Goal: Transaction & Acquisition: Purchase product/service

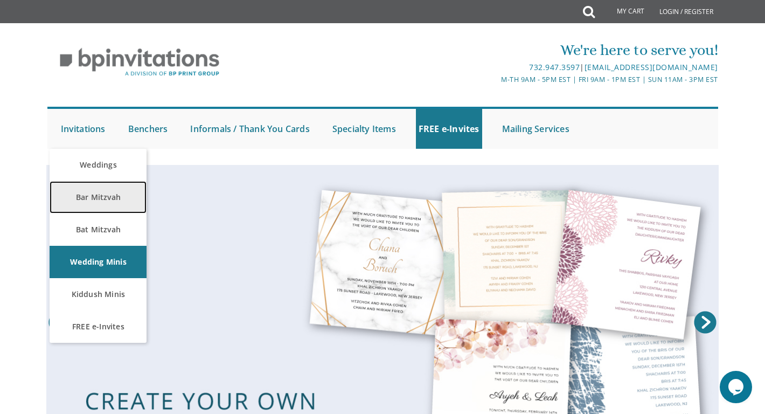
click at [94, 202] on link "Bar Mitzvah" at bounding box center [98, 197] width 97 height 32
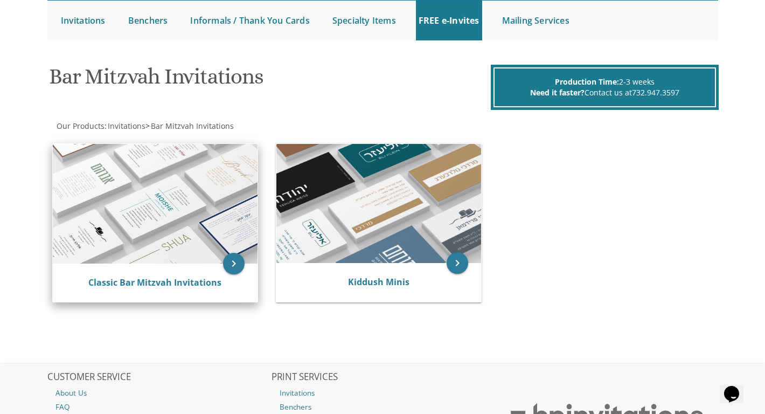
scroll to position [111, 0]
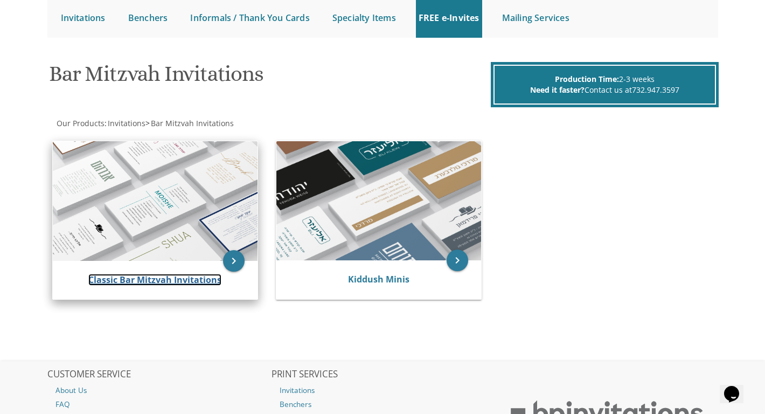
click at [146, 282] on link "Classic Bar Mitzvah Invitations" at bounding box center [154, 280] width 133 height 12
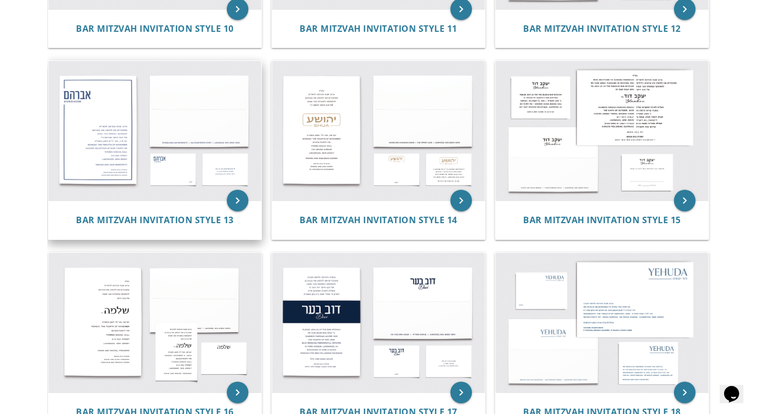
scroll to position [839, 0]
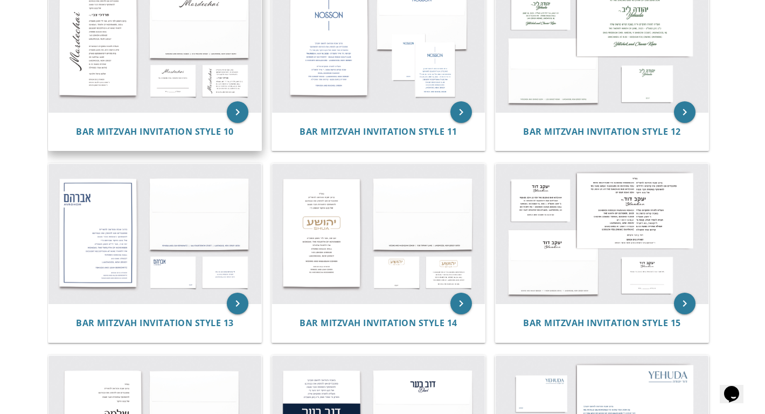
click at [133, 58] on img at bounding box center [154, 42] width 213 height 140
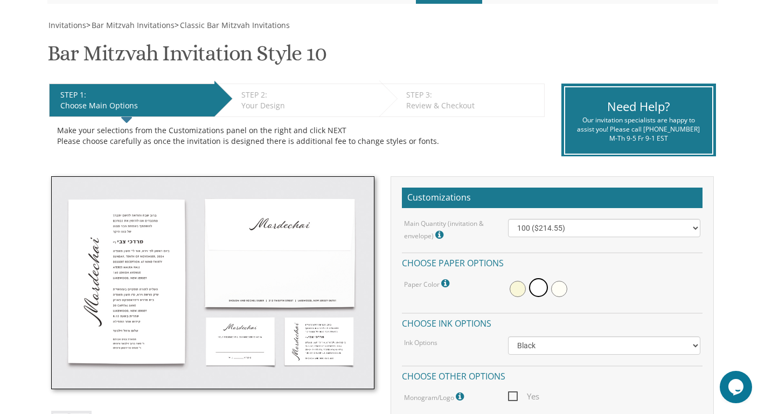
scroll to position [140, 0]
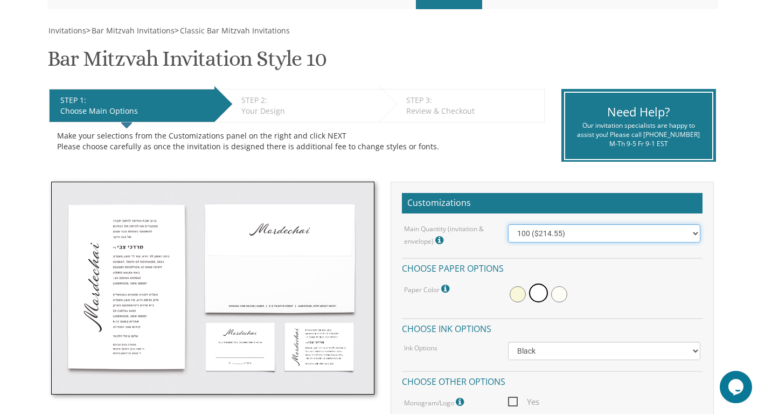
click at [530, 235] on select "100 ($214.55) 200 ($254.60) 300 ($294.25) 400 ($333.55) 500 ($373.90) 600 ($413…" at bounding box center [604, 233] width 192 height 18
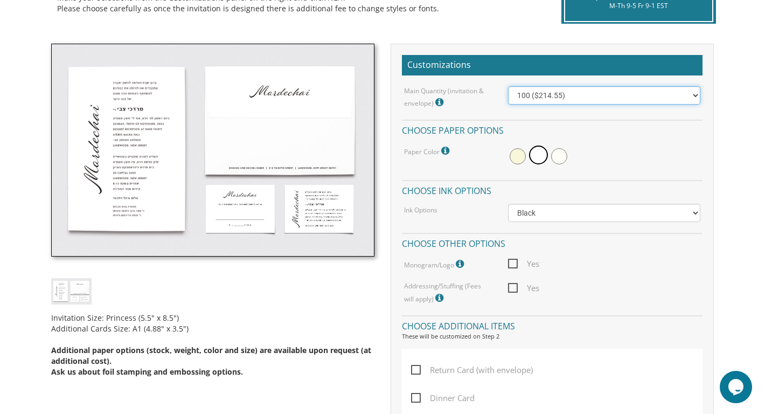
scroll to position [279, 0]
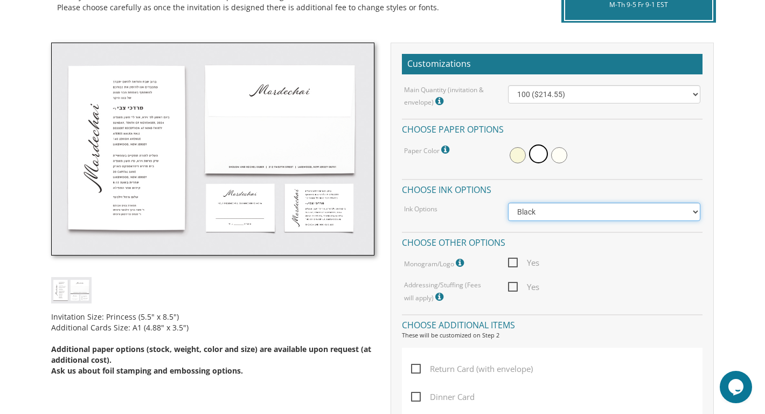
click at [534, 216] on select "Black Colored Ink ($65.00) Black + One Color ($100.00) Two Colors ($137.95)" at bounding box center [604, 212] width 192 height 18
click at [508, 203] on select "Black Colored Ink ($65.00) Black + One Color ($100.00) Two Colors ($137.95)" at bounding box center [604, 212] width 192 height 18
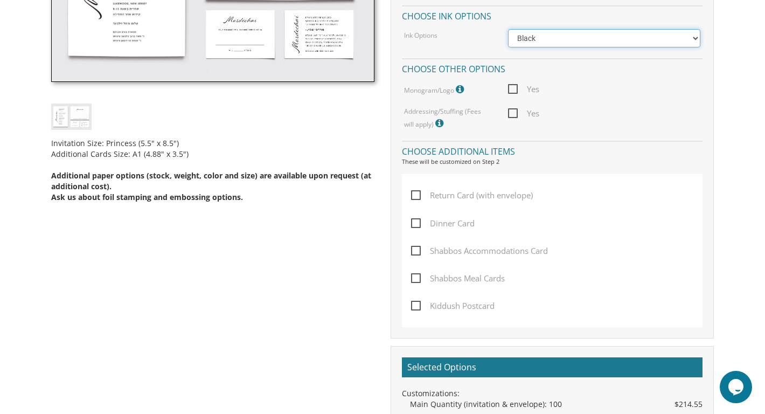
scroll to position [407, 0]
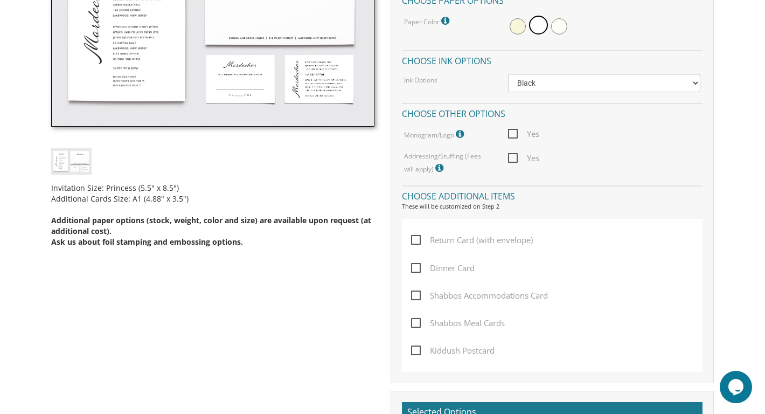
click at [512, 158] on span "Yes" at bounding box center [523, 157] width 31 height 13
click at [512, 158] on input "Yes" at bounding box center [511, 157] width 7 height 7
click at [435, 166] on icon at bounding box center [440, 168] width 11 height 10
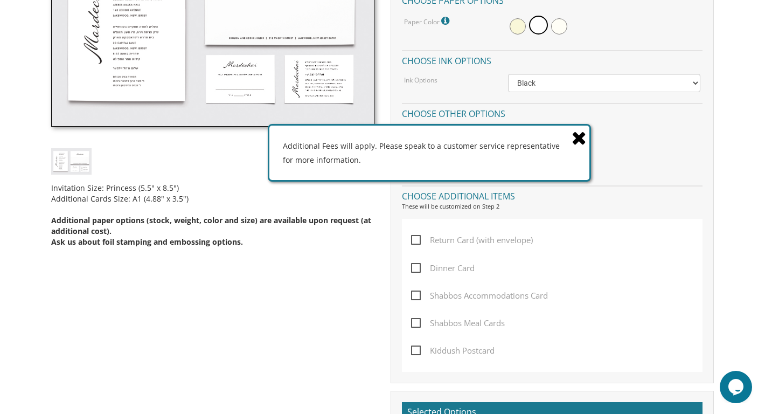
click at [575, 140] on icon at bounding box center [579, 137] width 15 height 19
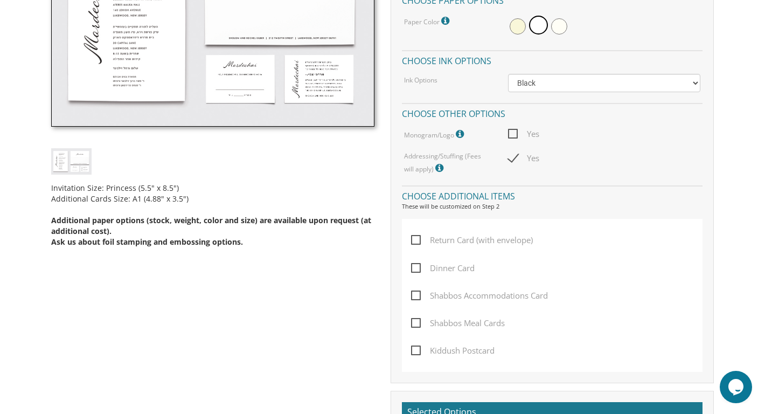
click at [509, 161] on span "Yes" at bounding box center [523, 157] width 31 height 13
click at [509, 161] on input "Yes" at bounding box center [511, 157] width 7 height 7
checkbox input "false"
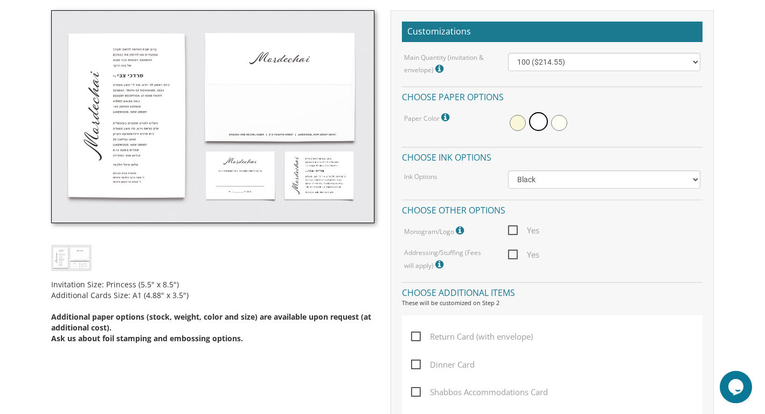
scroll to position [0, 0]
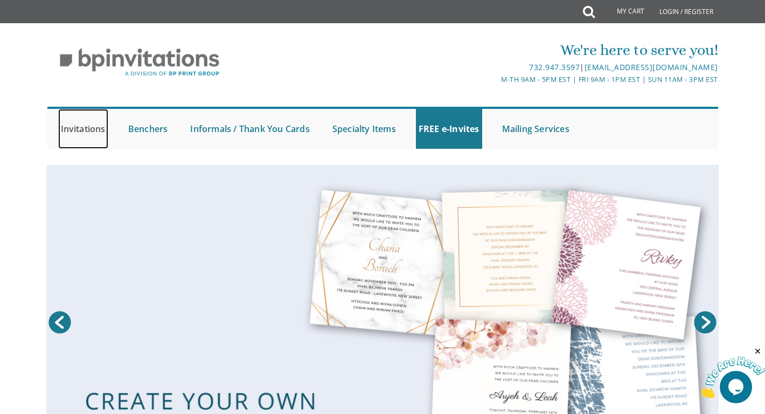
click at [91, 130] on link "Invitations" at bounding box center [83, 129] width 50 height 40
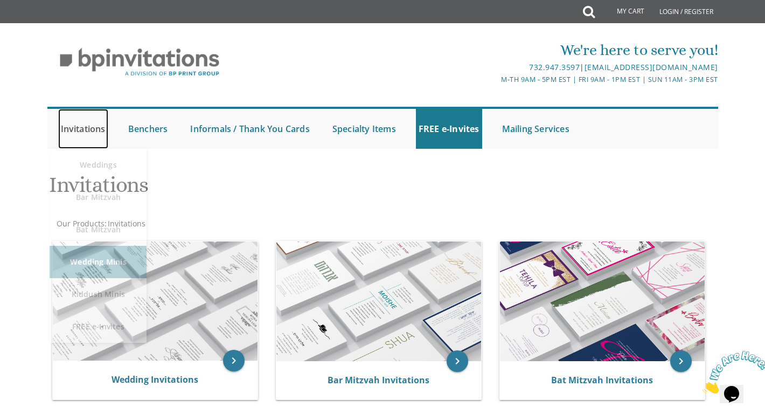
click at [89, 128] on link "Invitations" at bounding box center [83, 129] width 50 height 40
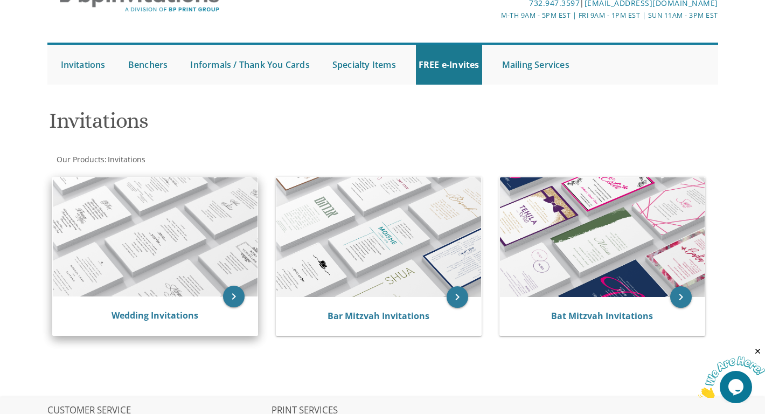
scroll to position [67, 0]
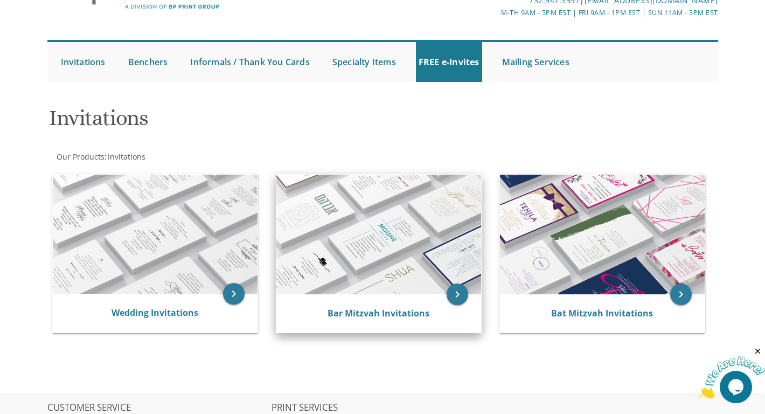
click at [341, 279] on img at bounding box center [378, 235] width 205 height 120
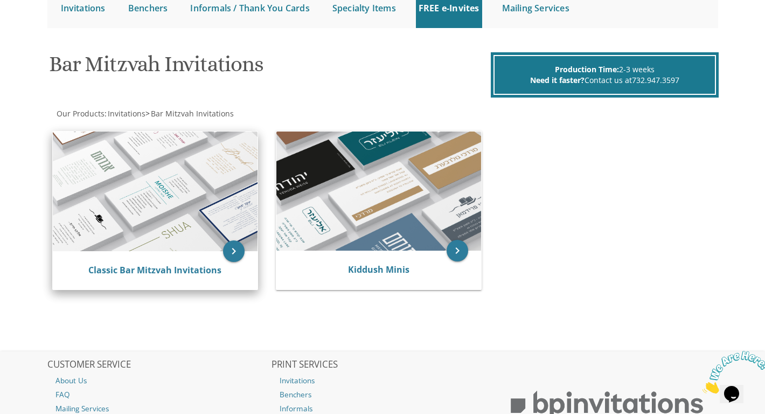
click at [164, 236] on img at bounding box center [155, 191] width 205 height 120
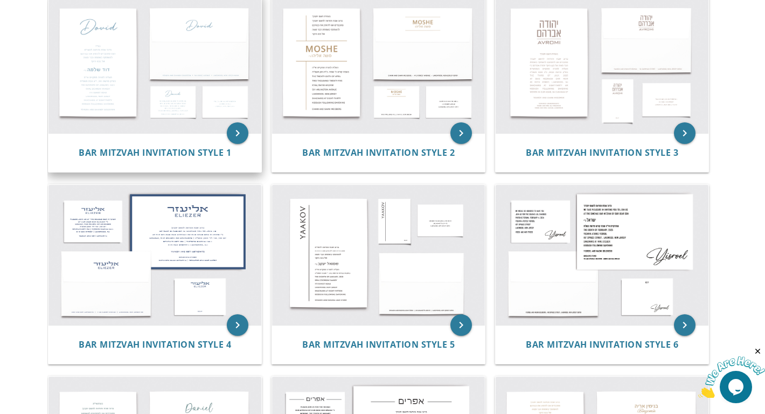
scroll to position [242, 0]
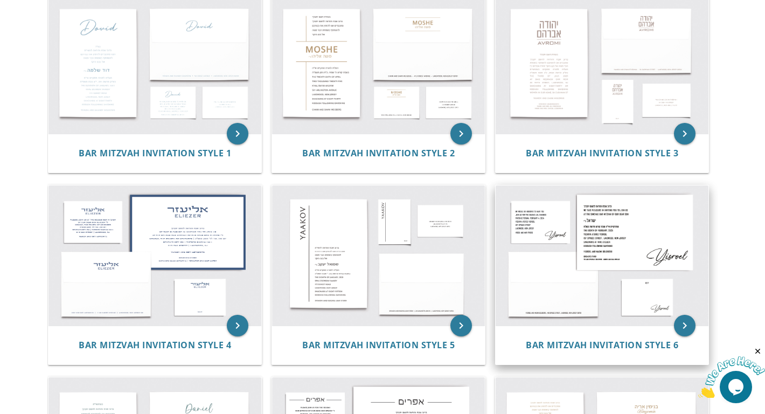
click at [601, 238] on img at bounding box center [602, 255] width 213 height 140
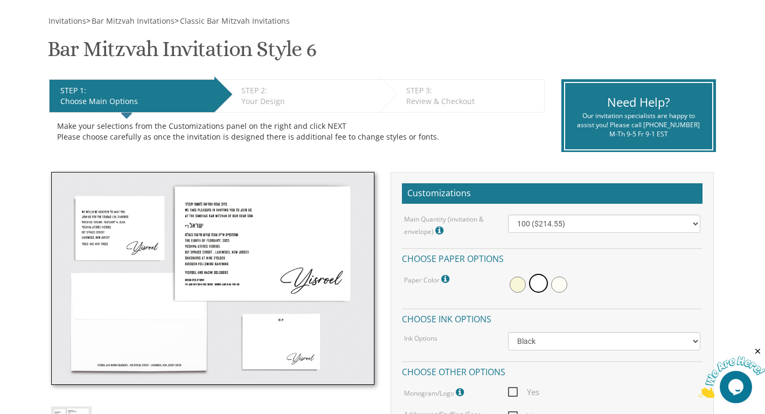
scroll to position [197, 0]
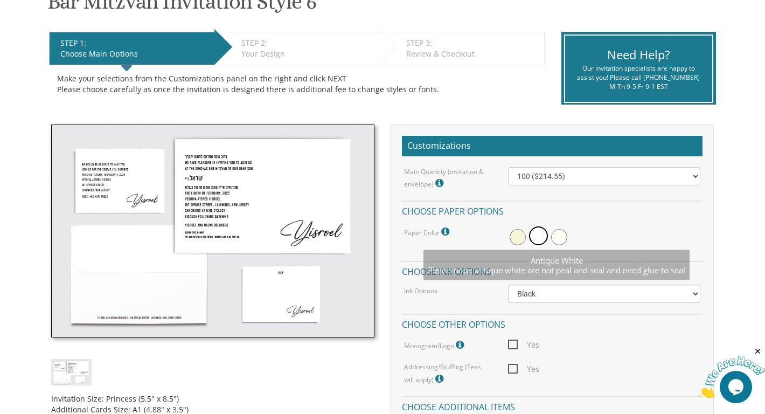
click at [559, 238] on span at bounding box center [559, 237] width 16 height 16
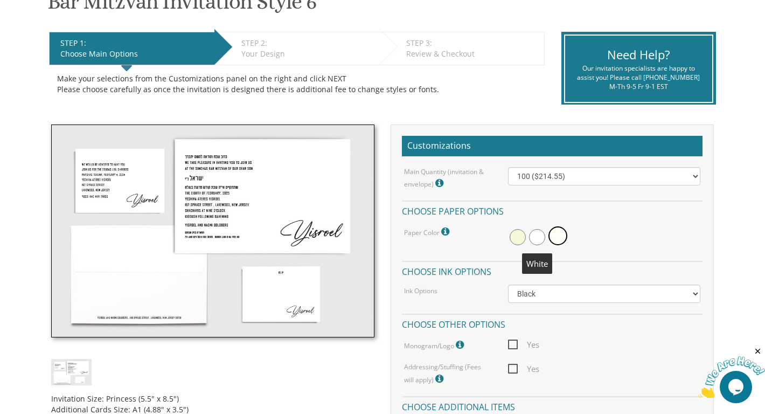
click at [539, 238] on span at bounding box center [537, 237] width 16 height 16
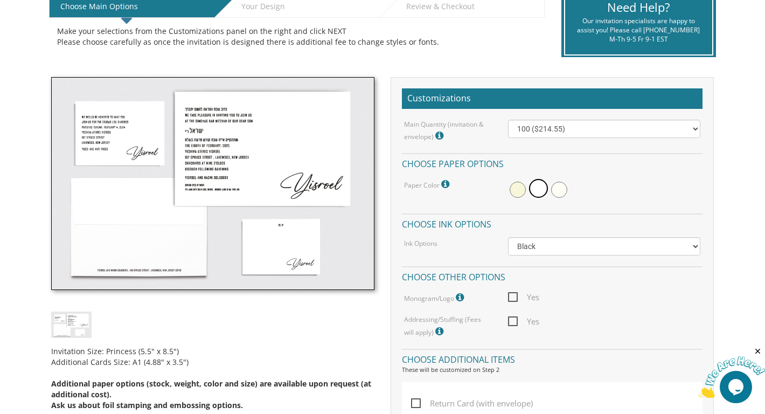
scroll to position [246, 0]
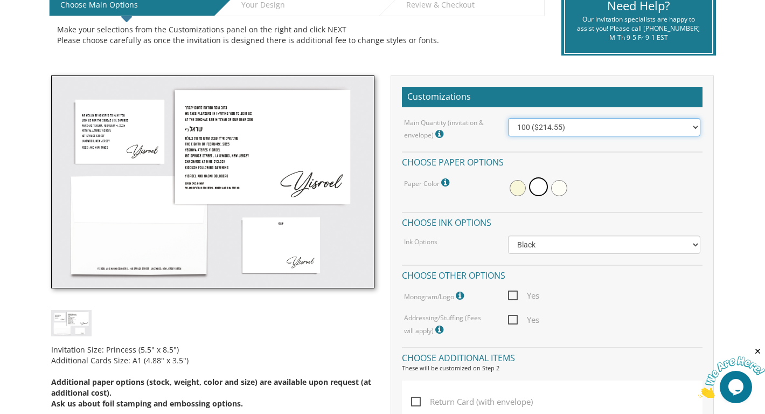
click at [573, 130] on select "100 ($214.55) 200 ($254.60) 300 ($294.25) 400 ($333.55) 500 ($373.90) 600 ($413…" at bounding box center [604, 127] width 192 height 18
select select "300"
click at [508, 118] on select "100 ($214.55) 200 ($254.60) 300 ($294.25) 400 ($333.55) 500 ($373.90) 600 ($413…" at bounding box center [604, 127] width 192 height 18
click at [512, 321] on span "Yes" at bounding box center [523, 319] width 31 height 13
click at [512, 321] on input "Yes" at bounding box center [511, 318] width 7 height 7
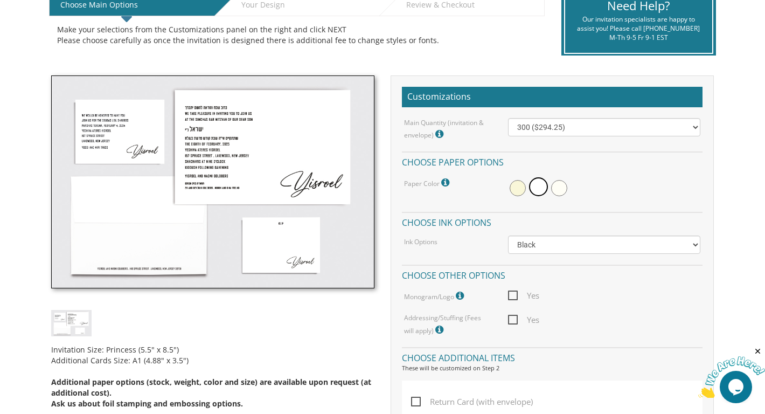
checkbox input "true"
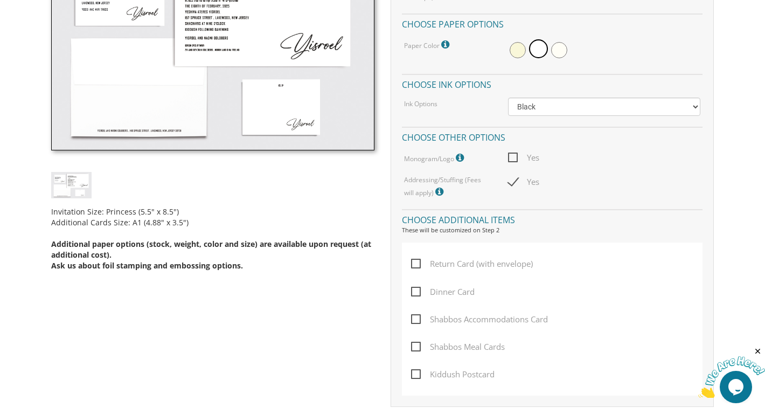
scroll to position [378, 0]
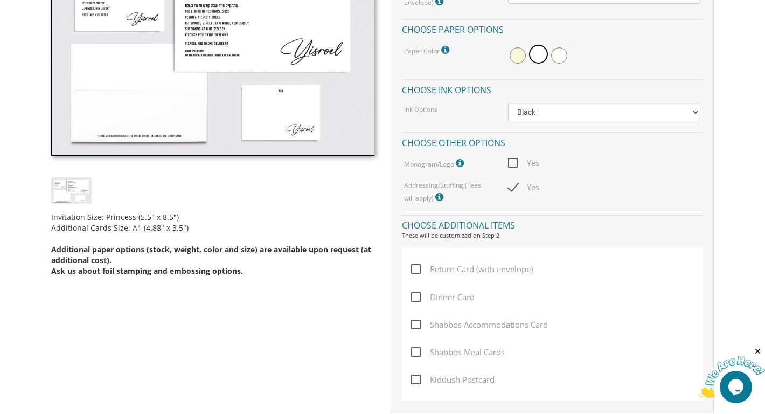
click at [435, 193] on icon at bounding box center [440, 197] width 11 height 10
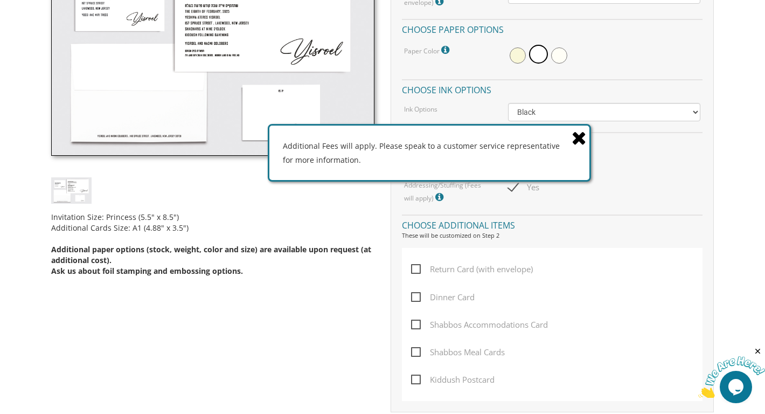
click at [579, 136] on icon at bounding box center [579, 137] width 15 height 19
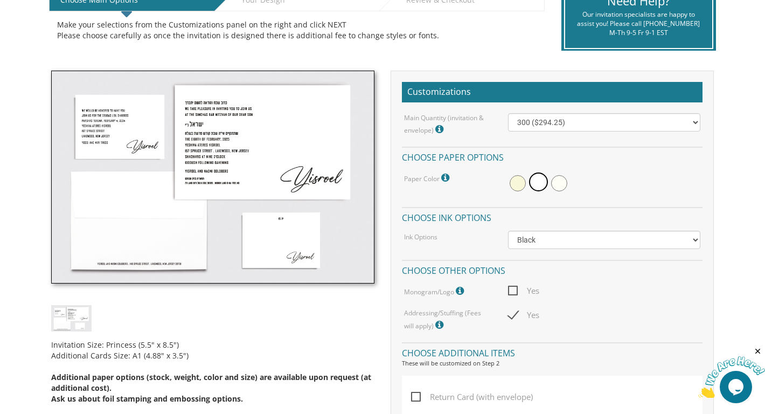
scroll to position [249, 0]
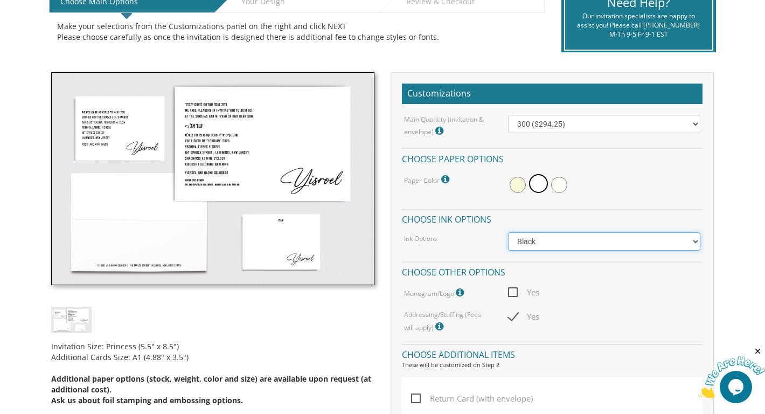
click at [529, 239] on select "Black Colored Ink ($65.00) Black + One Color ($100.00) Two Colors ($165.00)" at bounding box center [604, 241] width 192 height 18
click at [525, 242] on select "Black Colored Ink ($65.00) Black + One Color ($100.00) Two Colors ($165.00)" at bounding box center [604, 241] width 192 height 18
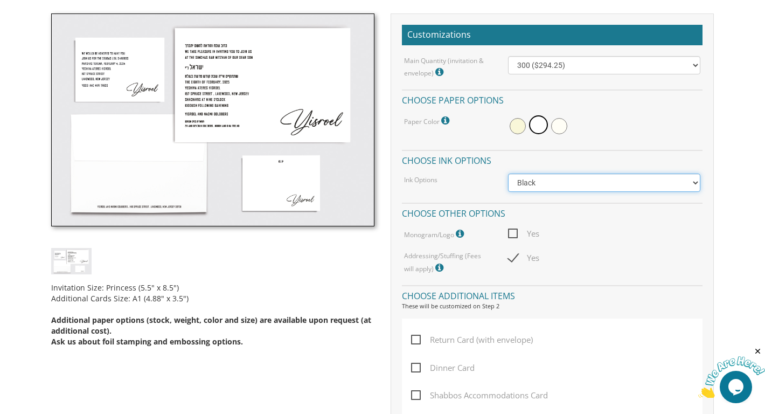
scroll to position [276, 0]
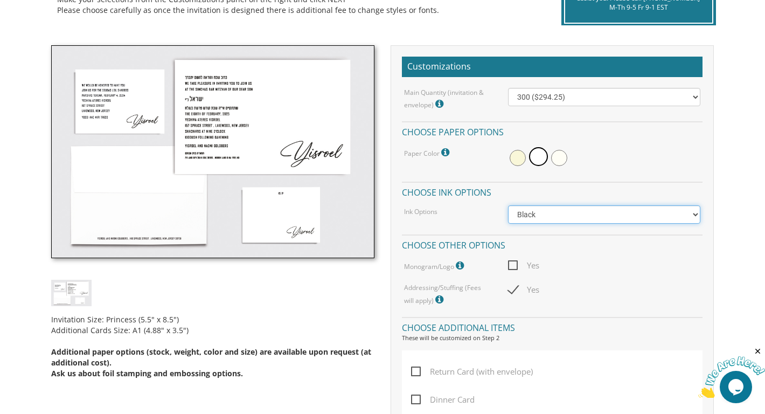
click at [533, 214] on select "Black Colored Ink ($65.00) Black + One Color ($100.00) Two Colors ($165.00)" at bounding box center [604, 214] width 192 height 18
select select "Standard"
click at [508, 205] on select "Black Colored Ink ($65.00) Black + One Color ($100.00) Two Colors ($165.00)" at bounding box center [604, 214] width 192 height 18
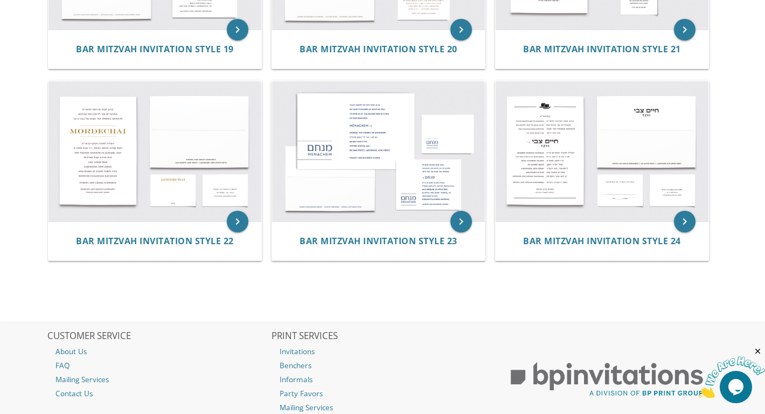
scroll to position [1487, 0]
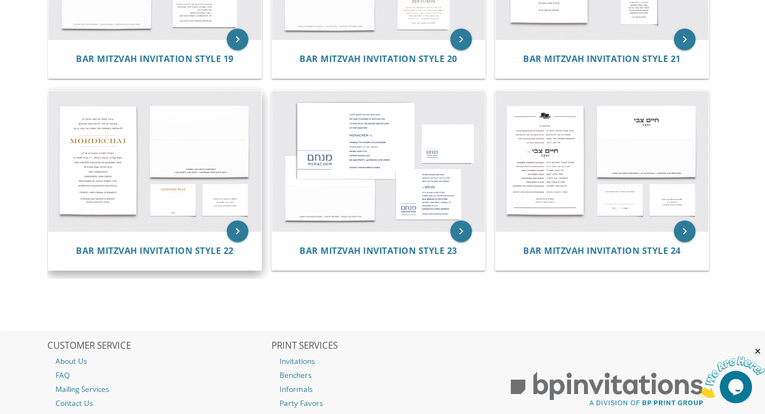
click at [158, 166] on img at bounding box center [154, 161] width 213 height 140
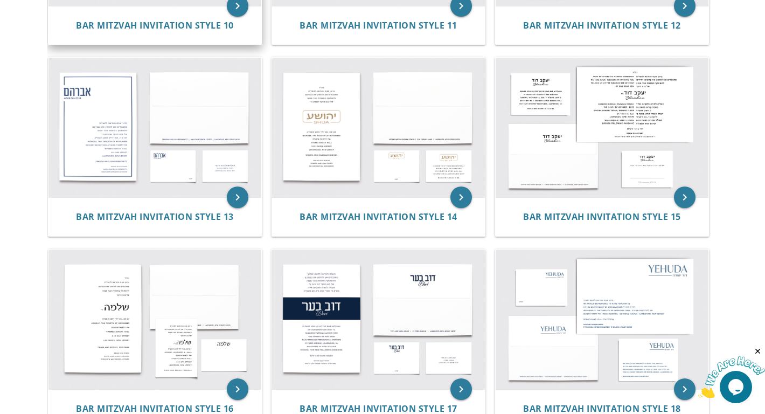
scroll to position [762, 0]
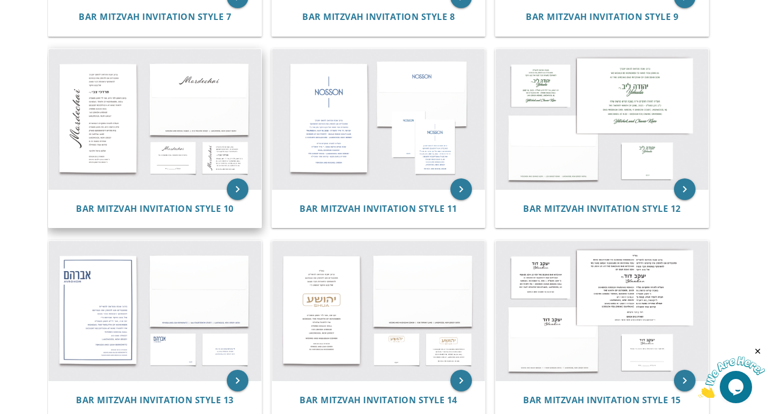
click at [230, 109] on img at bounding box center [154, 119] width 213 height 140
